Goal: Participate in discussion: Engage in conversation with other users on a specific topic

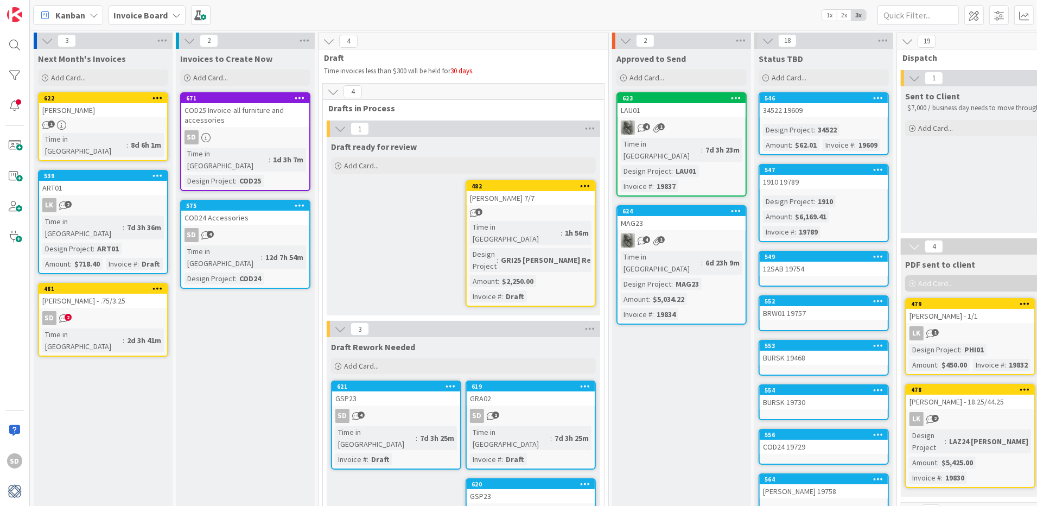
click at [236, 228] on div "SD 4" at bounding box center [245, 235] width 128 height 14
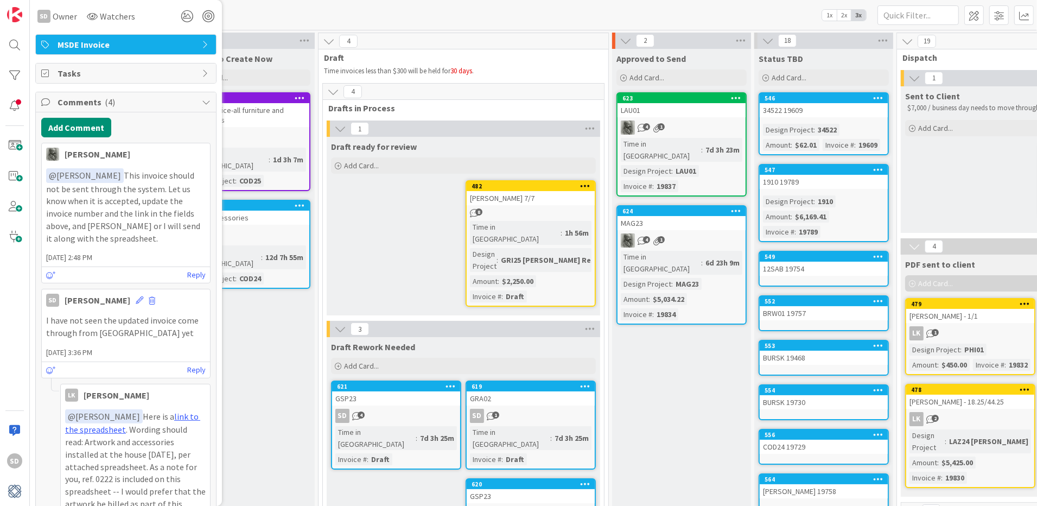
scroll to position [196, 0]
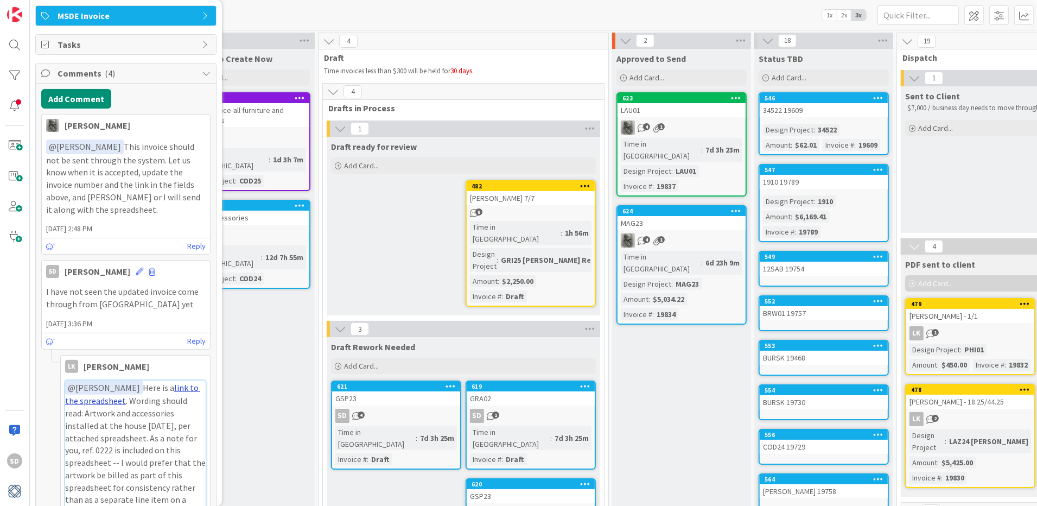
click at [185, 382] on link "link to the spreadsheet" at bounding box center [132, 394] width 135 height 24
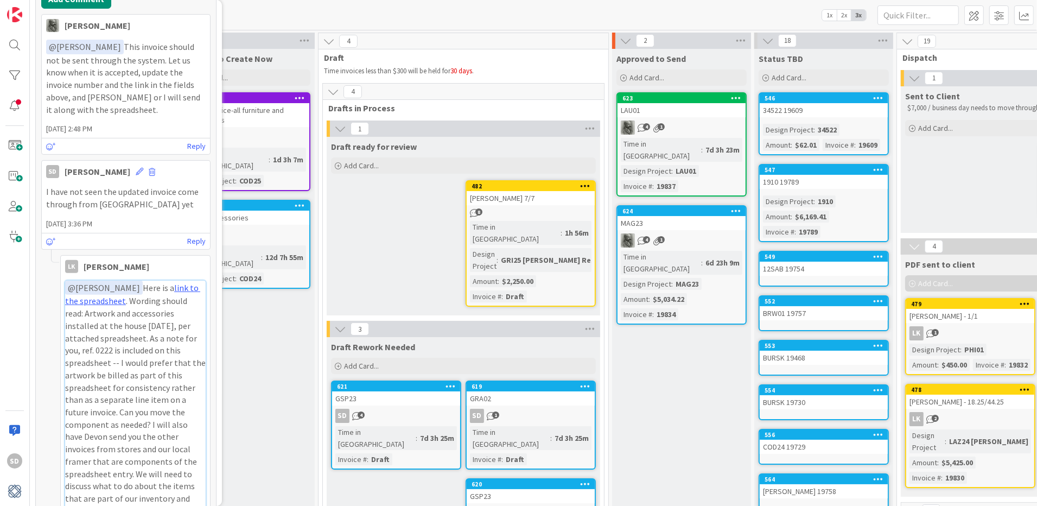
scroll to position [359, 0]
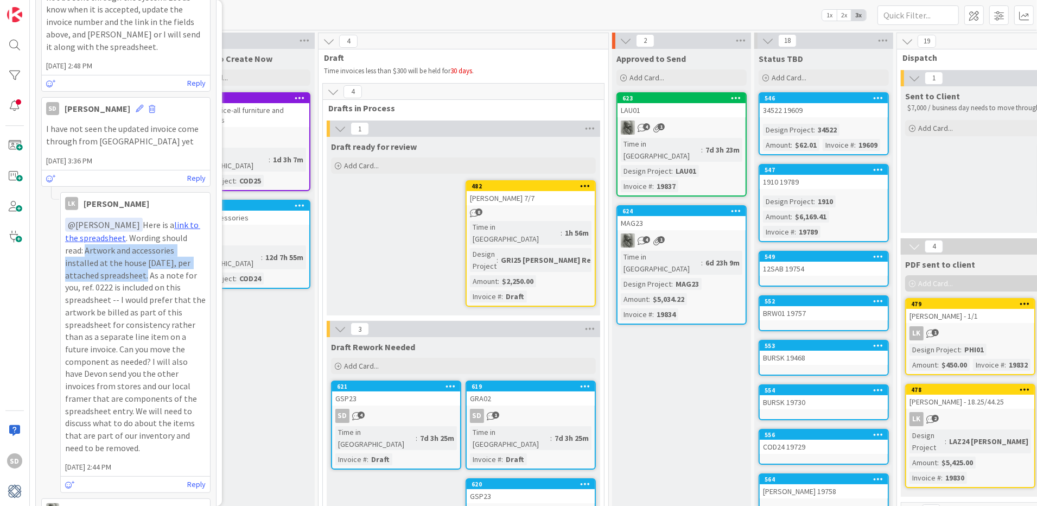
drag, startPoint x: 111, startPoint y: 271, endPoint x: 65, endPoint y: 251, distance: 50.8
click at [65, 251] on p "﻿ @ [PERSON_NAME] ﻿ Here is a link to the spreadsheet . Wording should read: Ar…" at bounding box center [135, 336] width 140 height 237
copy p "Artwork and accessories installed at the house [DATE], per attached spreadsheet."
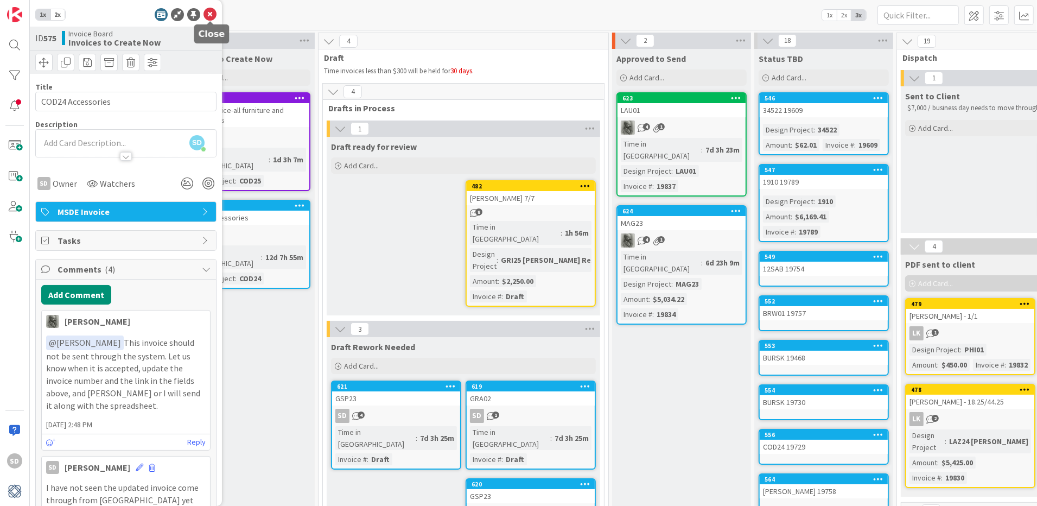
click at [210, 10] on icon at bounding box center [209, 14] width 13 height 13
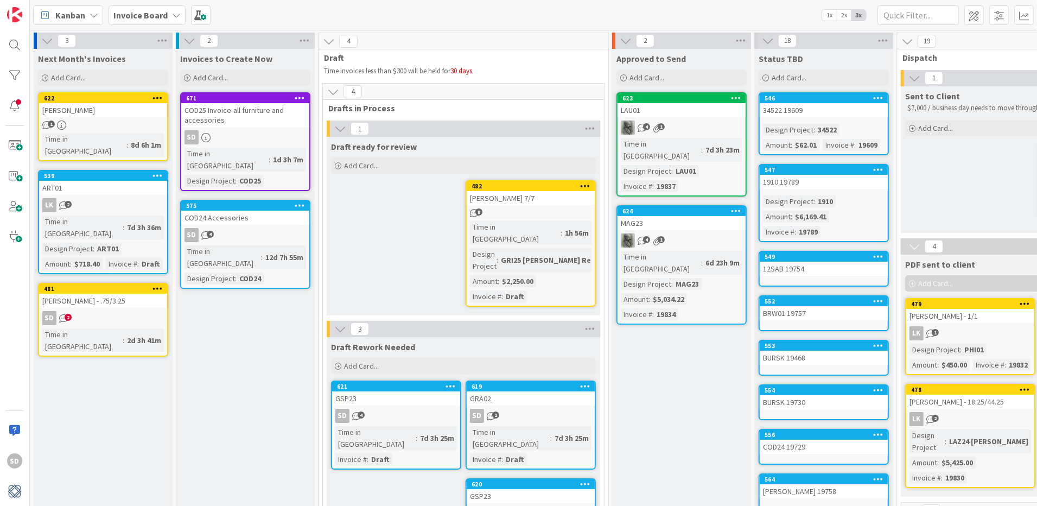
click at [250, 228] on div "SD 4" at bounding box center [245, 235] width 128 height 14
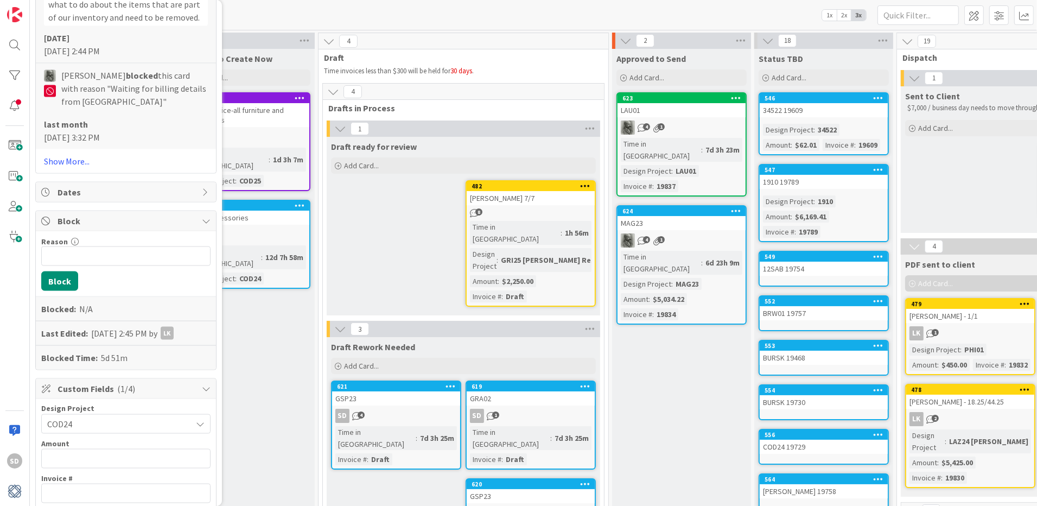
scroll to position [1787, 0]
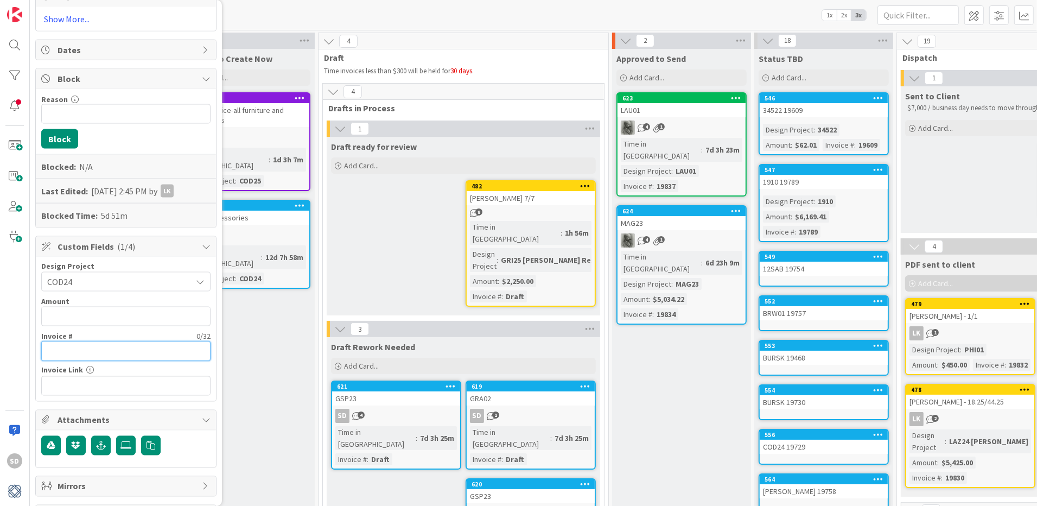
click at [94, 341] on input "text" at bounding box center [125, 351] width 169 height 20
type input "Draft"
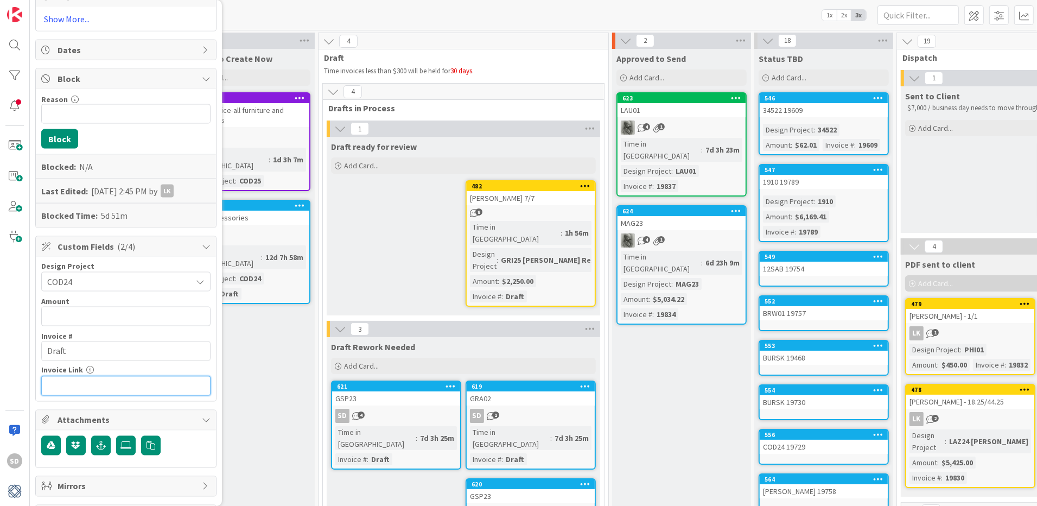
paste input "[URL][DOMAIN_NAME]"
type input "[URL][DOMAIN_NAME]"
click at [127, 306] on input "text" at bounding box center [125, 316] width 169 height 20
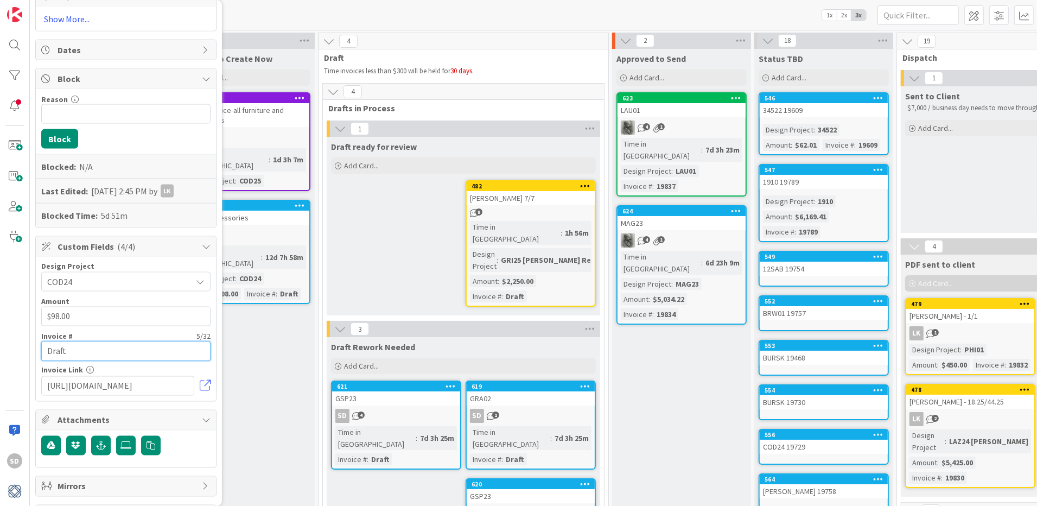
type input "$98,571.88"
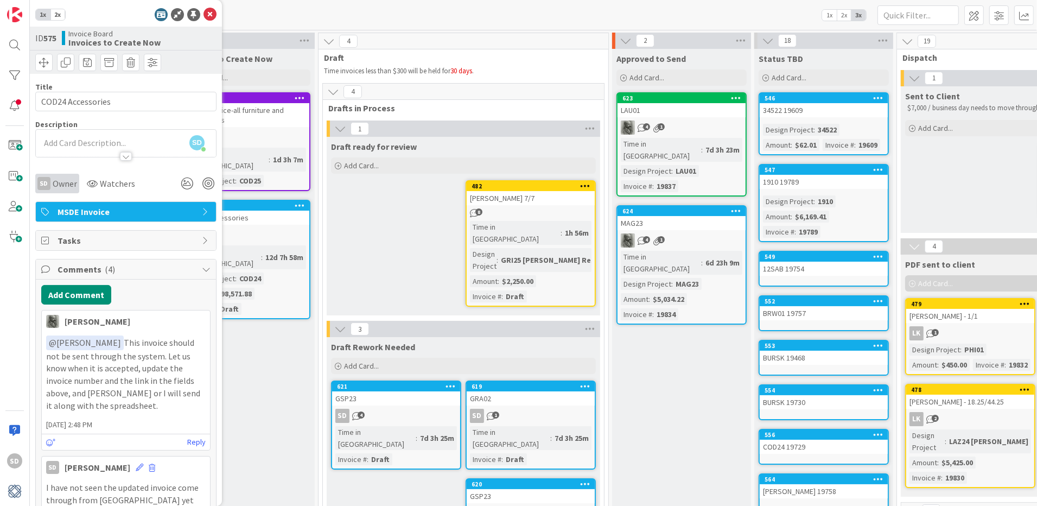
click at [73, 179] on span "Owner" at bounding box center [65, 183] width 24 height 13
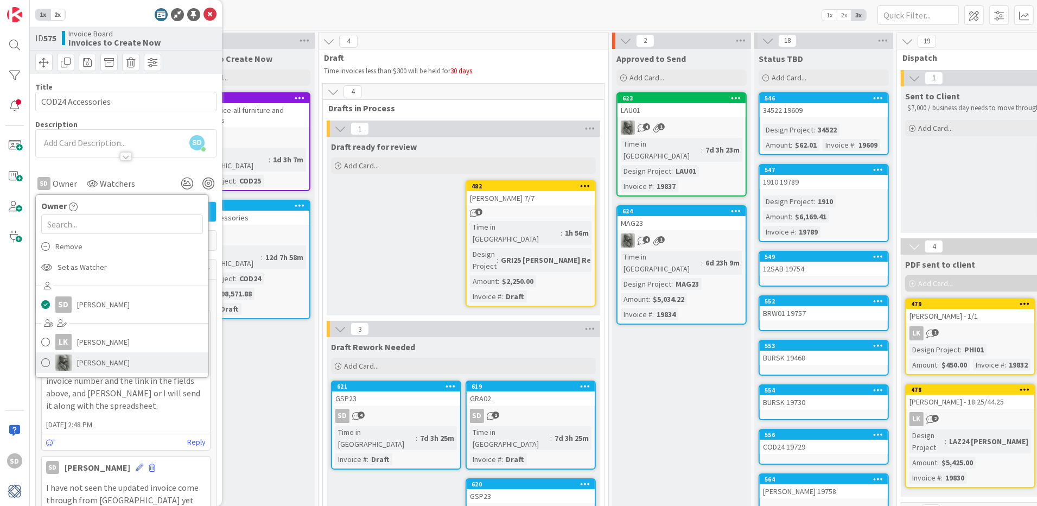
click at [44, 364] on span at bounding box center [45, 362] width 9 height 16
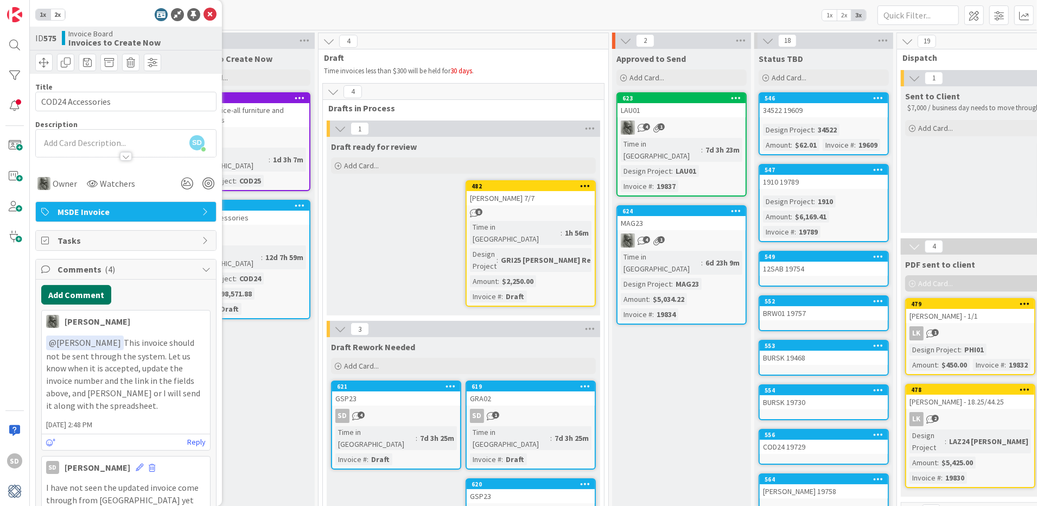
click at [93, 296] on button "Add Comment" at bounding box center [76, 295] width 70 height 20
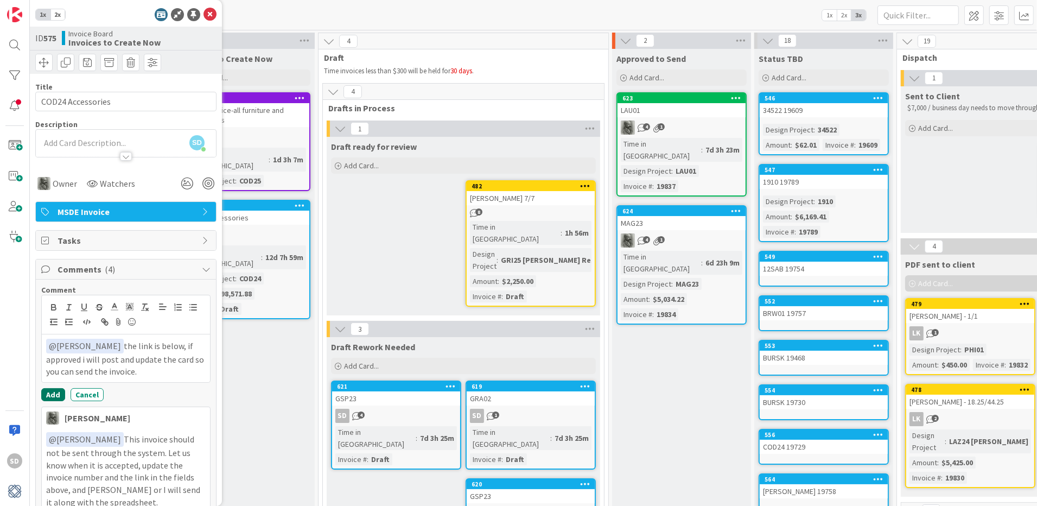
click at [52, 394] on button "Add" at bounding box center [53, 394] width 24 height 13
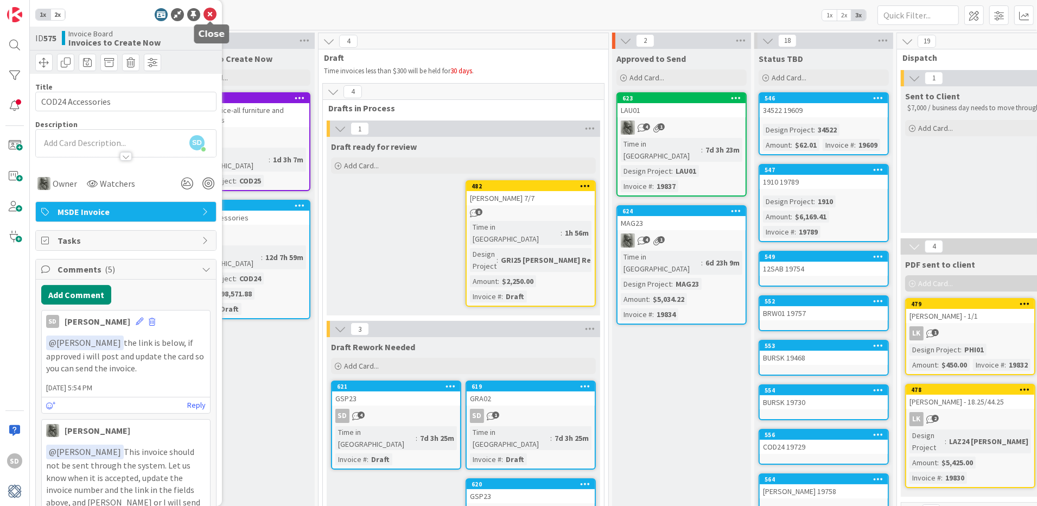
click at [210, 13] on icon at bounding box center [209, 14] width 13 height 13
